Goal: Navigation & Orientation: Find specific page/section

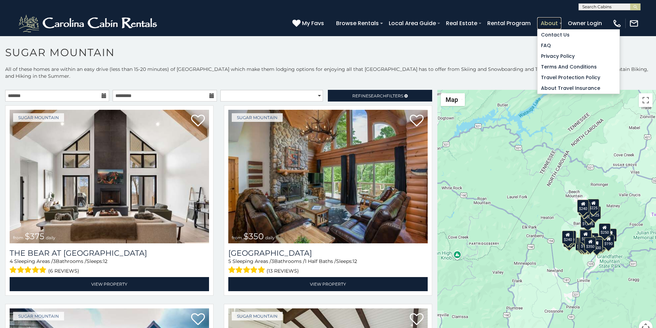
click at [562, 21] on link "About" at bounding box center [550, 23] width 24 height 12
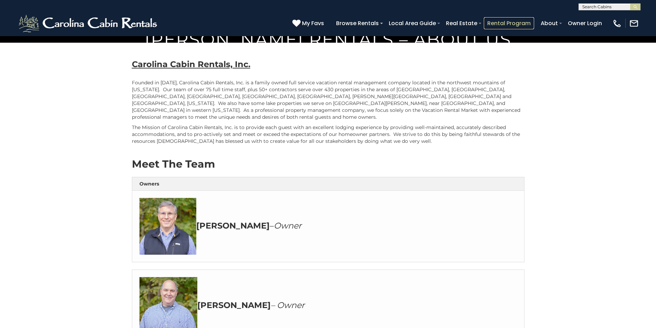
click at [524, 19] on link "Rental Program" at bounding box center [509, 23] width 50 height 12
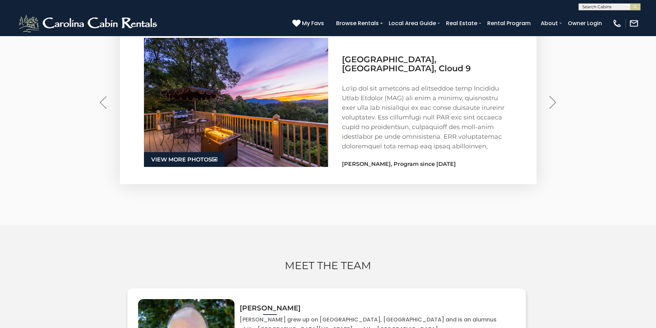
scroll to position [1076, 0]
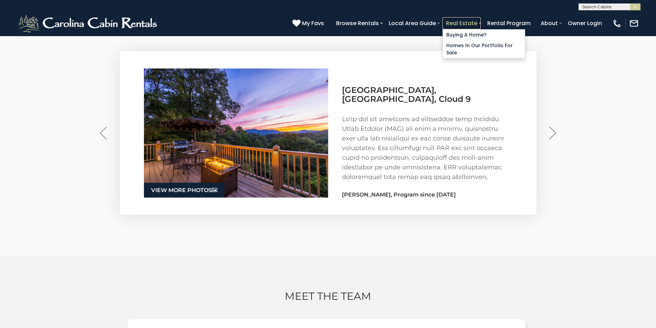
click at [481, 19] on link "Real Estate" at bounding box center [462, 23] width 38 height 12
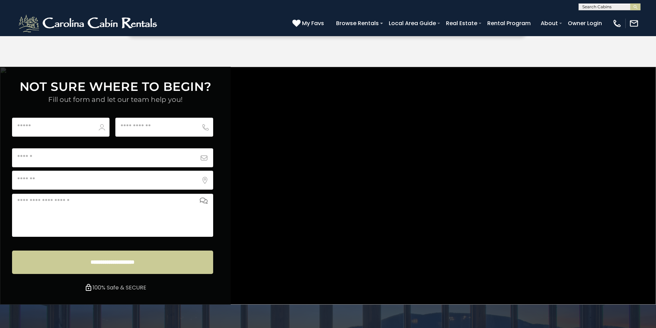
scroll to position [2566, 0]
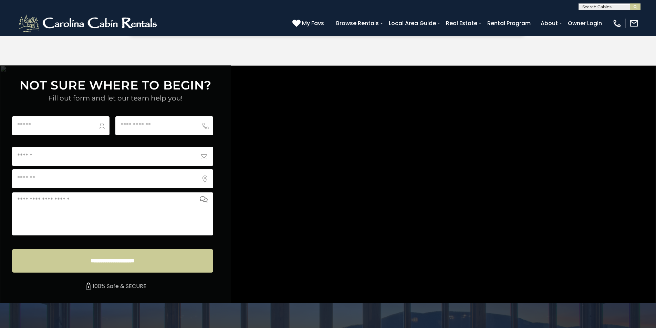
click at [439, 70] on div "**********" at bounding box center [328, 184] width 656 height 238
